Goal: Book appointment/travel/reservation

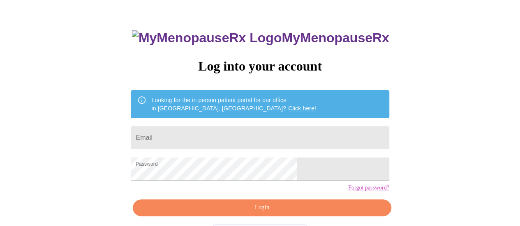
scroll to position [63, 0]
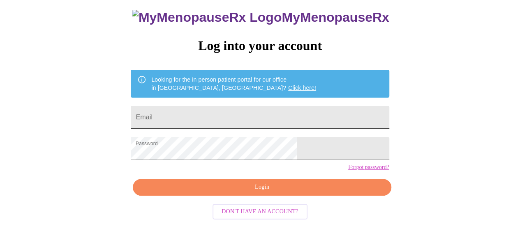
click at [204, 106] on input "Email" at bounding box center [260, 117] width 258 height 23
type input "[EMAIL_ADDRESS][DOMAIN_NAME]"
click at [225, 186] on span "Login" at bounding box center [261, 187] width 239 height 10
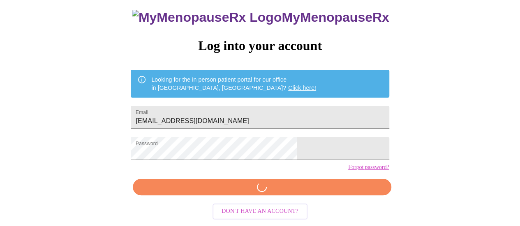
scroll to position [62, 0]
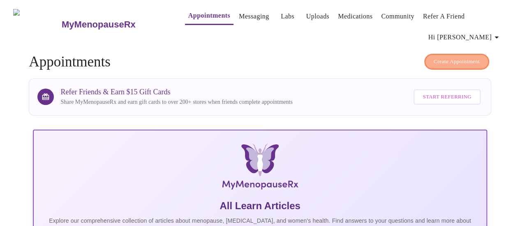
click at [444, 57] on span "Create Appointment" at bounding box center [457, 61] width 46 height 9
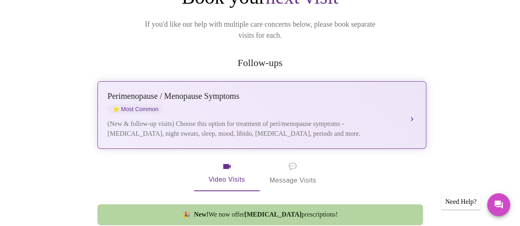
scroll to position [123, 0]
click at [299, 120] on div "(New & follow-up visits) Choose this option for treatment of peri/menopause sym…" at bounding box center [254, 129] width 292 height 20
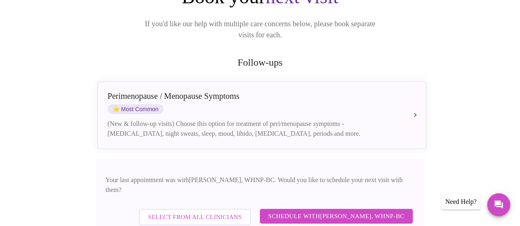
click at [336, 211] on span "Schedule with [PERSON_NAME], WHNP-BC" at bounding box center [336, 216] width 136 height 11
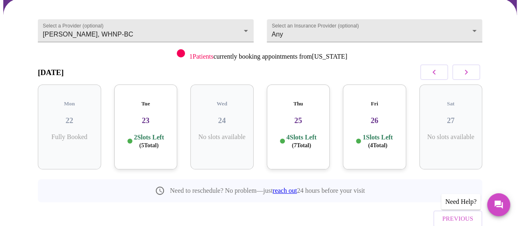
scroll to position [67, 0]
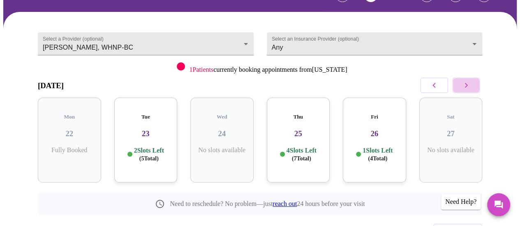
click at [468, 90] on button "button" at bounding box center [466, 86] width 28 height 16
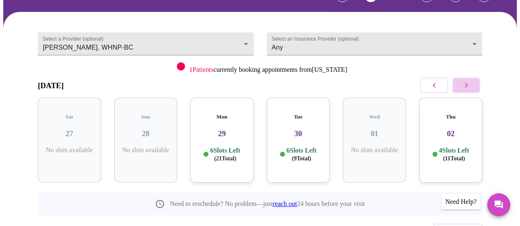
click at [468, 90] on button "button" at bounding box center [466, 86] width 28 height 16
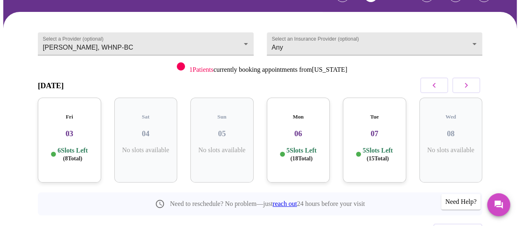
click at [468, 90] on button "button" at bounding box center [466, 86] width 28 height 16
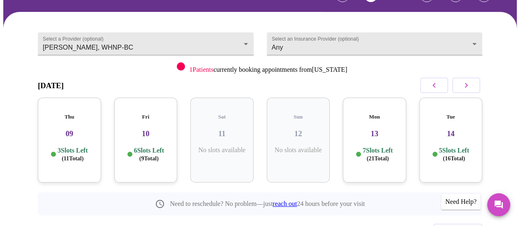
click at [468, 90] on button "button" at bounding box center [466, 86] width 28 height 16
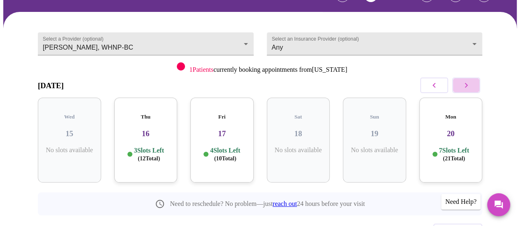
click at [468, 90] on button "button" at bounding box center [466, 86] width 28 height 16
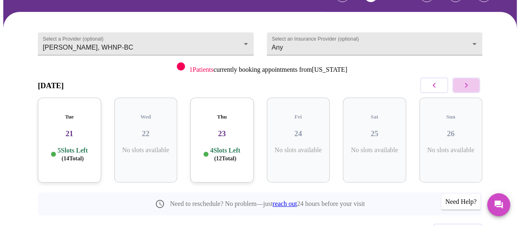
click at [468, 90] on button "button" at bounding box center [466, 86] width 28 height 16
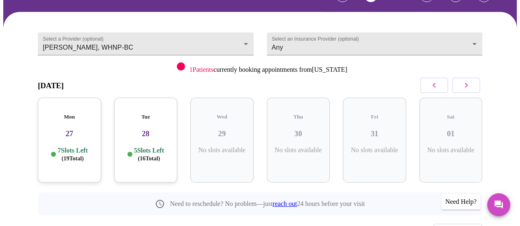
click at [468, 90] on button "button" at bounding box center [466, 86] width 28 height 16
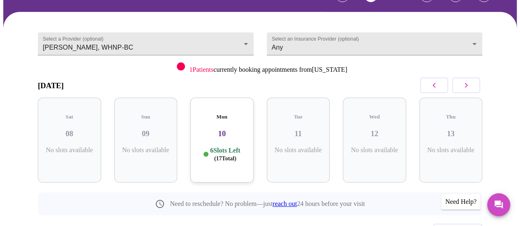
click at [468, 90] on button "button" at bounding box center [466, 86] width 28 height 16
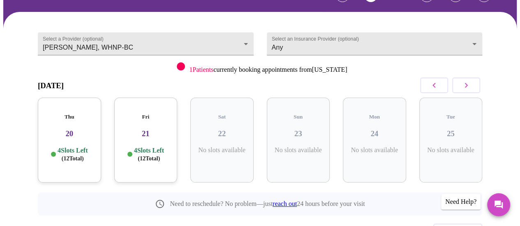
click at [468, 90] on button "button" at bounding box center [466, 86] width 28 height 16
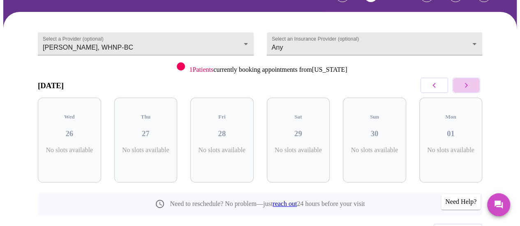
click at [468, 90] on button "button" at bounding box center [466, 86] width 28 height 16
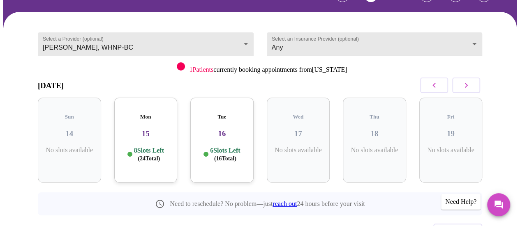
click at [468, 90] on button "button" at bounding box center [466, 86] width 28 height 16
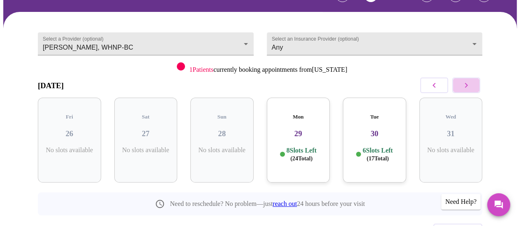
click at [468, 90] on button "button" at bounding box center [466, 86] width 28 height 16
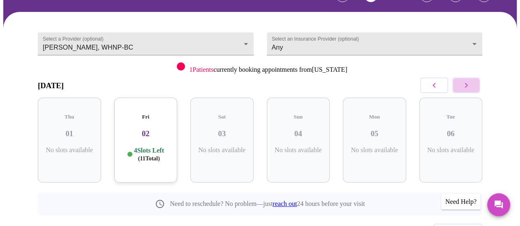
click at [468, 90] on button "button" at bounding box center [466, 86] width 28 height 16
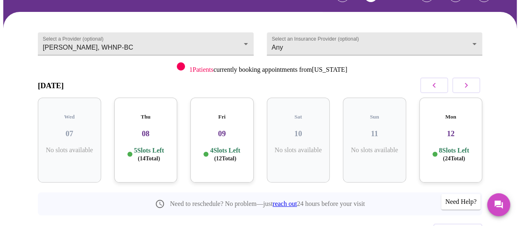
click at [468, 90] on button "button" at bounding box center [466, 86] width 28 height 16
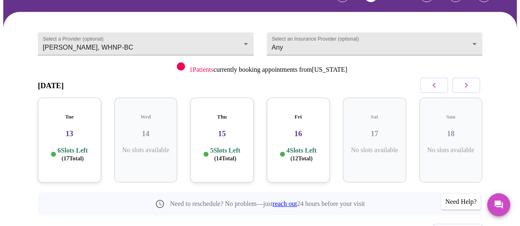
click at [308, 137] on div "Fri 16 4 Slots Left ( 12 Total)" at bounding box center [298, 140] width 63 height 85
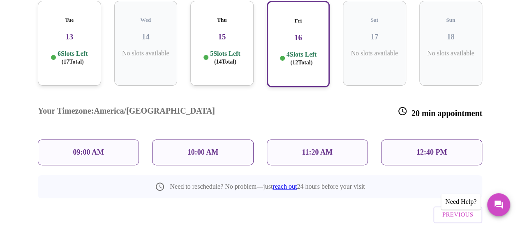
scroll to position [174, 0]
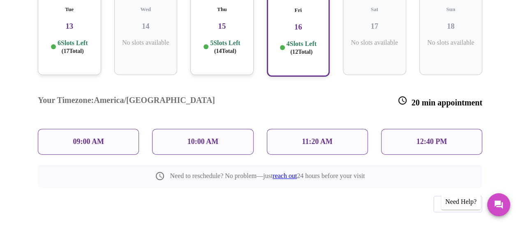
click at [111, 129] on div "09:00 AM" at bounding box center [88, 142] width 101 height 26
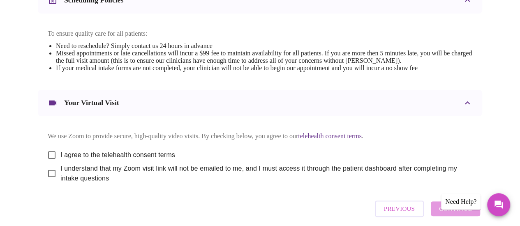
scroll to position [383, 0]
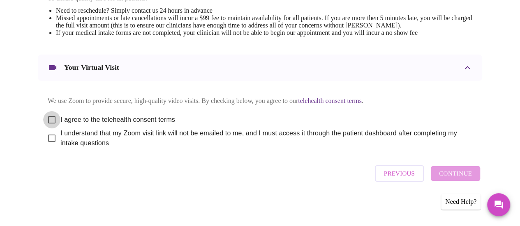
click at [49, 118] on input "I agree to the telehealth consent terms" at bounding box center [51, 119] width 17 height 17
checkbox input "true"
click at [49, 141] on input "I understand that my Zoom visit link will not be emailed to me, and I must acce…" at bounding box center [51, 138] width 17 height 17
checkbox input "true"
click at [472, 177] on span "Continue" at bounding box center [455, 174] width 33 height 11
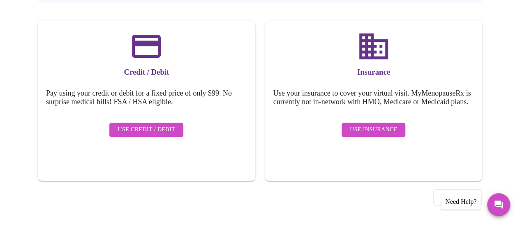
scroll to position [134, 0]
click at [160, 125] on span "Use Credit / Debit" at bounding box center [147, 130] width 58 height 10
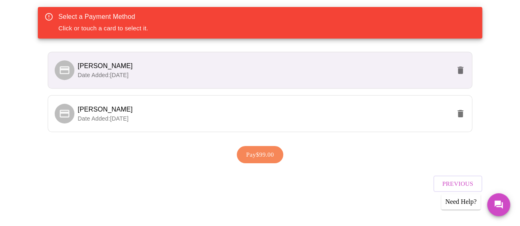
scroll to position [164, 0]
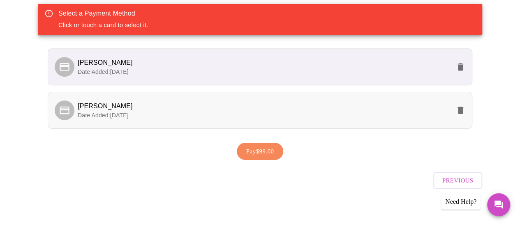
click at [199, 115] on p "Date Added: [DATE]" at bounding box center [264, 115] width 373 height 8
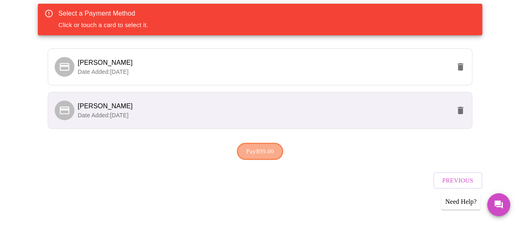
click at [264, 152] on span "Pay $99.00" at bounding box center [260, 151] width 28 height 11
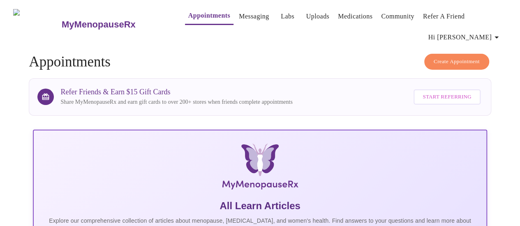
click at [275, 19] on button "Labs" at bounding box center [288, 16] width 26 height 16
click at [306, 11] on link "Uploads" at bounding box center [317, 17] width 23 height 12
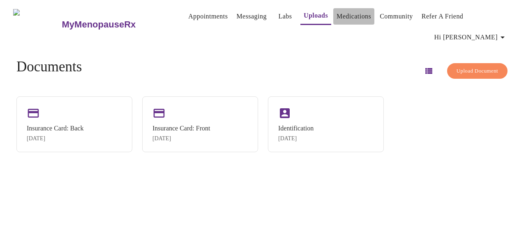
click at [338, 12] on link "Medications" at bounding box center [354, 17] width 35 height 12
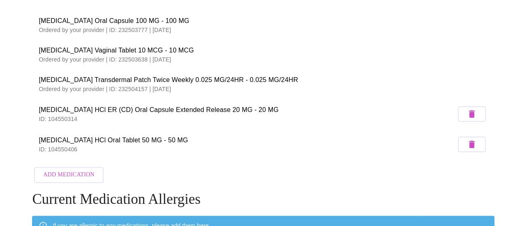
scroll to position [61, 0]
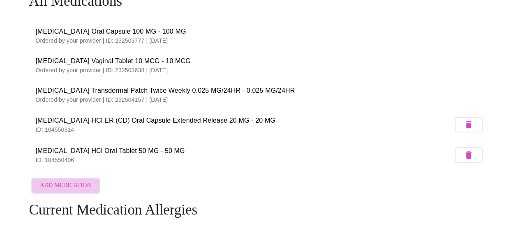
click at [69, 183] on span "Add Medication" at bounding box center [65, 186] width 51 height 10
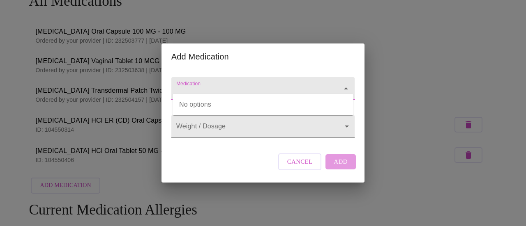
click at [231, 87] on input "Medication" at bounding box center [251, 92] width 153 height 15
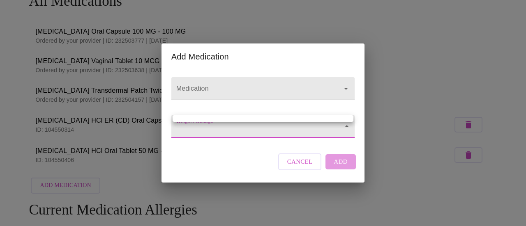
click at [206, 132] on body "MyMenopauseRx Appointments Messaging Labs Uploads Medications Community Refer a…" at bounding box center [263, 126] width 520 height 369
click at [256, 129] on div at bounding box center [263, 113] width 526 height 226
click at [345, 127] on body "MyMenopauseRx Appointments Messaging Labs Uploads Medications Community Refer a…" at bounding box center [263, 126] width 520 height 369
click at [345, 127] on div at bounding box center [263, 113] width 526 height 226
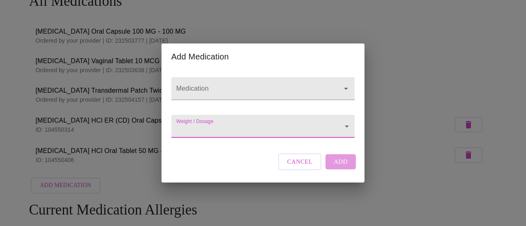
click at [345, 127] on body "MyMenopauseRx Appointments Messaging Labs Uploads Medications Community Refer a…" at bounding box center [263, 126] width 520 height 369
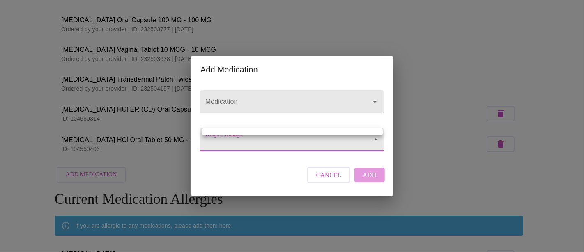
click at [316, 145] on div at bounding box center [292, 126] width 584 height 252
click at [347, 144] on body "MyMenopauseRx Appointments Messaging Labs Uploads Medications Community Refer a…" at bounding box center [292, 121] width 578 height 358
click at [263, 129] on ul at bounding box center [292, 131] width 180 height 7
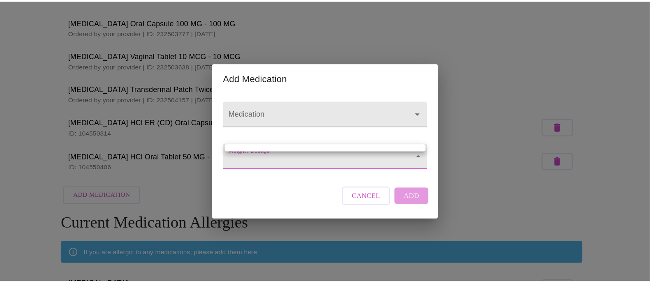
scroll to position [61, 0]
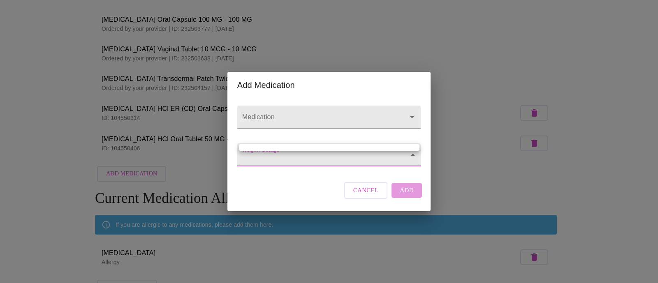
click at [369, 198] on div at bounding box center [329, 141] width 658 height 283
click at [375, 196] on span "Cancel" at bounding box center [365, 190] width 25 height 11
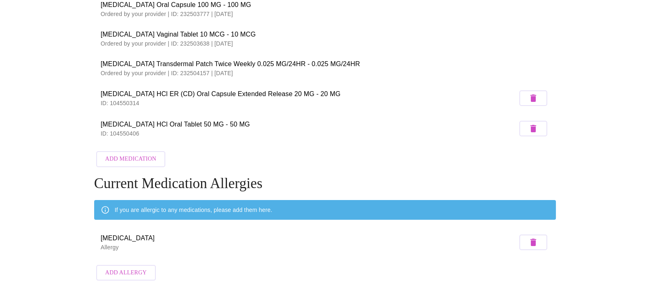
scroll to position [83, 0]
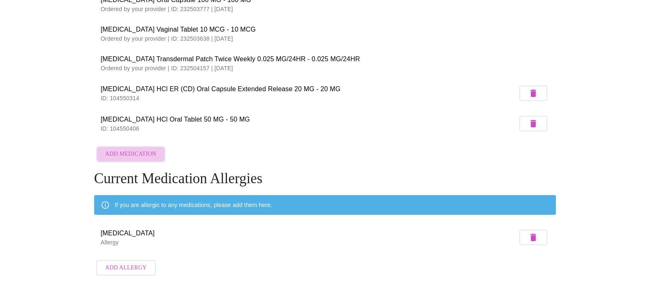
click at [136, 151] on span "Add Medication" at bounding box center [130, 154] width 51 height 10
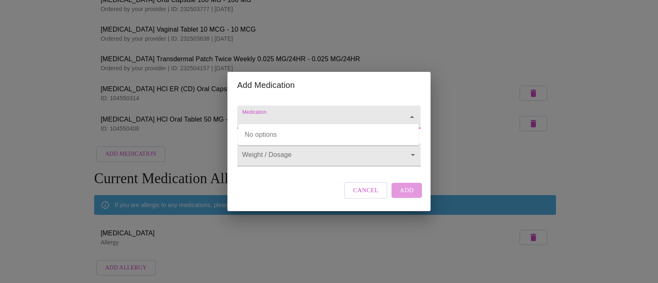
click at [282, 113] on input "Medication" at bounding box center [316, 120] width 153 height 15
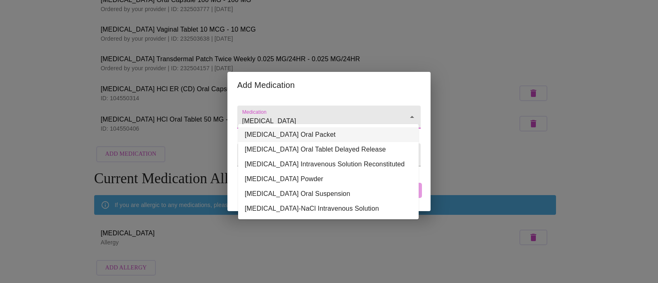
drag, startPoint x: 303, startPoint y: 109, endPoint x: 196, endPoint y: 93, distance: 107.5
click at [196, 93] on div "Add Medication Medication [MEDICAL_DATA] Weight / Dosage ​ Cancel Add" at bounding box center [329, 141] width 658 height 283
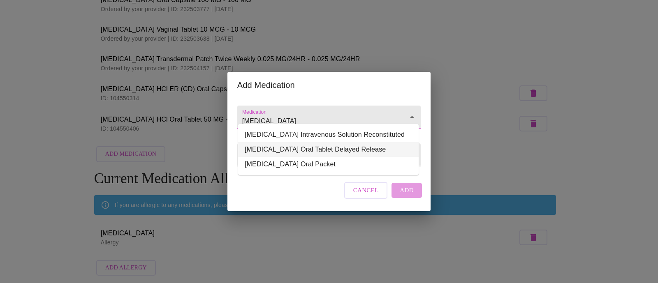
click at [256, 150] on li "[MEDICAL_DATA] Oral Tablet Delayed Release" at bounding box center [328, 149] width 180 height 15
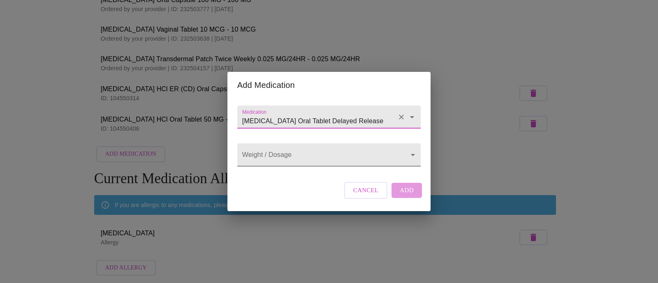
type input "[MEDICAL_DATA] Oral Tablet Delayed Release"
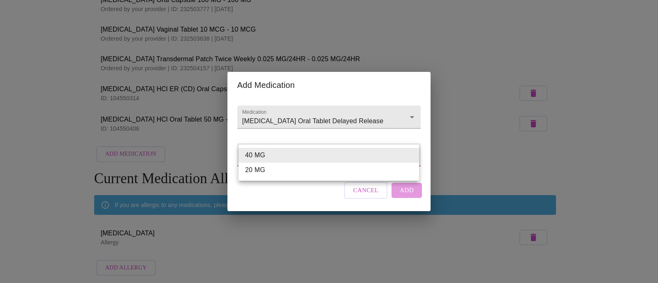
click at [262, 163] on body "MyMenopauseRx Appointments Messaging Labs Uploads Medications Community Refer a…" at bounding box center [328, 101] width 651 height 358
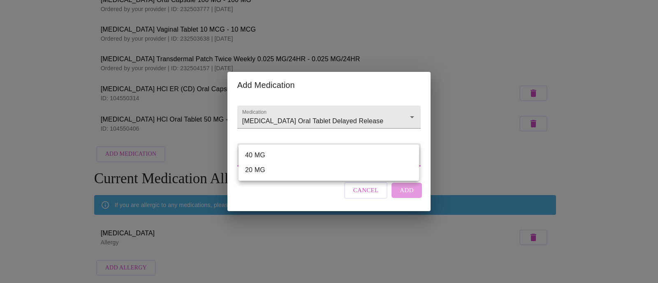
click at [261, 157] on li "40 MG" at bounding box center [328, 155] width 180 height 15
type input "40 MG"
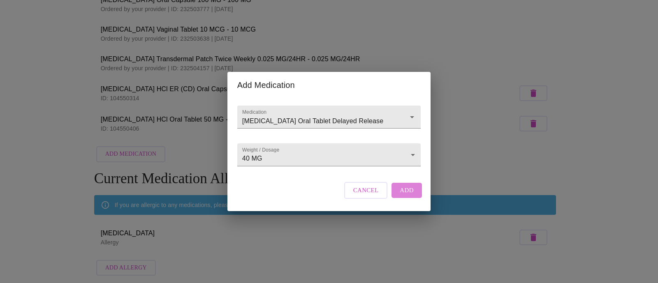
click at [409, 196] on span "Add" at bounding box center [407, 190] width 14 height 11
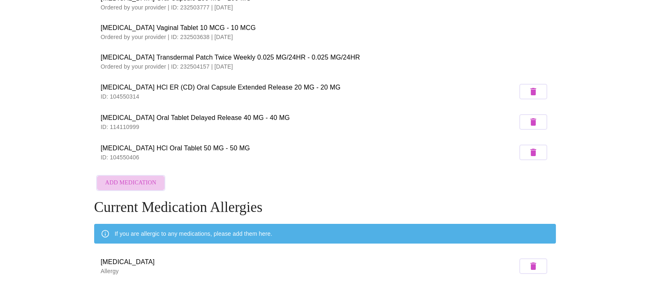
click at [147, 180] on span "Add Medication" at bounding box center [130, 183] width 51 height 10
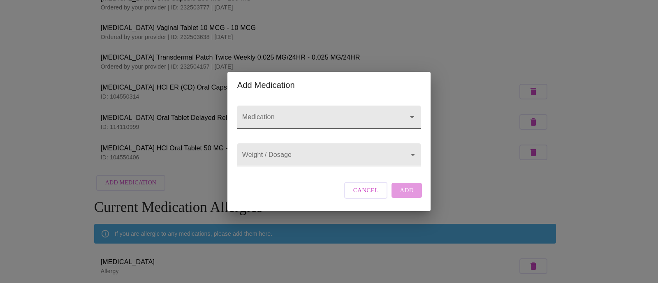
click at [305, 114] on input "Medication" at bounding box center [316, 120] width 153 height 15
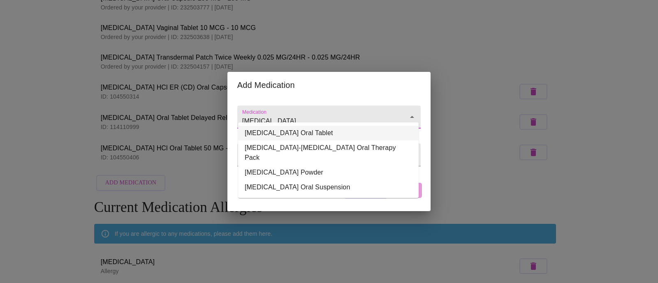
drag, startPoint x: 303, startPoint y: 114, endPoint x: 223, endPoint y: 104, distance: 80.8
click at [223, 104] on div "Add Medication Medication [MEDICAL_DATA] Weight / Dosage ​ Cancel Add" at bounding box center [329, 141] width 658 height 283
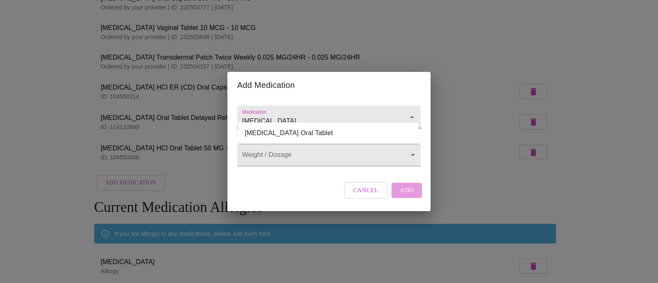
type input "[MEDICAL_DATA]"
click at [278, 115] on input "Medication" at bounding box center [316, 120] width 153 height 15
click at [293, 158] on body "MyMenopauseRx Appointments Messaging Labs Uploads Medications Community Refer a…" at bounding box center [328, 115] width 651 height 388
click at [368, 201] on div at bounding box center [329, 141] width 658 height 283
click at [323, 113] on input "Medication" at bounding box center [316, 120] width 153 height 15
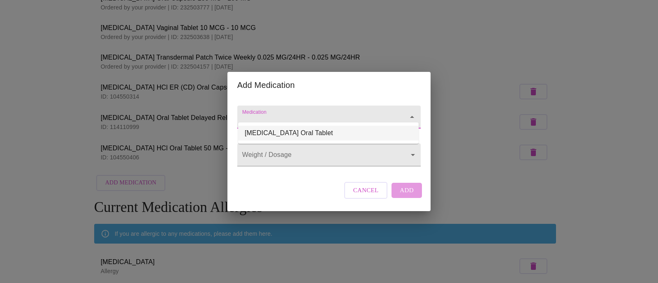
click at [298, 134] on li "[MEDICAL_DATA] Oral Tablet" at bounding box center [328, 133] width 180 height 15
type input "[MEDICAL_DATA] Oral Tablet"
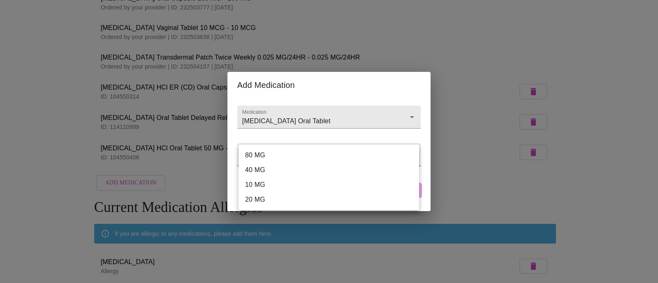
click at [288, 160] on body "MyMenopauseRx Appointments Messaging Labs Uploads Medications Community Refer a…" at bounding box center [328, 115] width 651 height 388
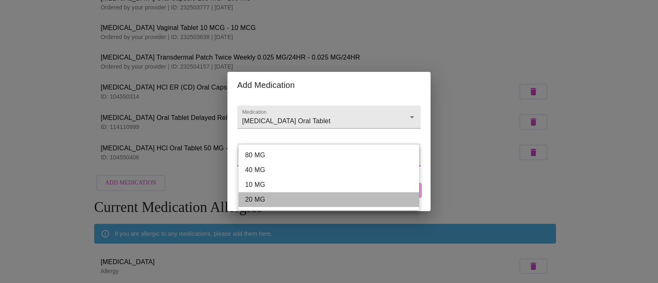
click at [277, 198] on li "20 MG" at bounding box center [328, 199] width 180 height 15
type input "20 MG"
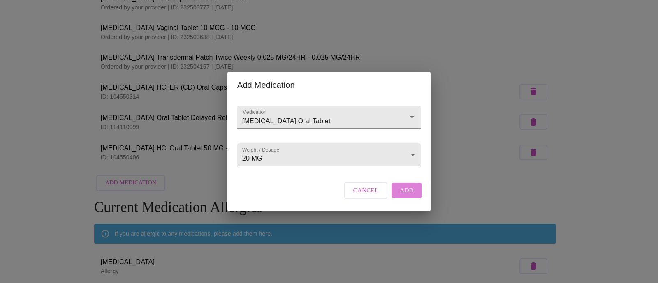
click at [406, 196] on span "Add" at bounding box center [407, 190] width 14 height 11
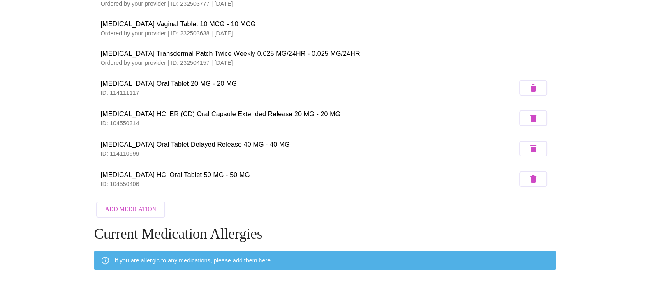
scroll to position [0, 0]
